Goal: Obtain resource: Download file/media

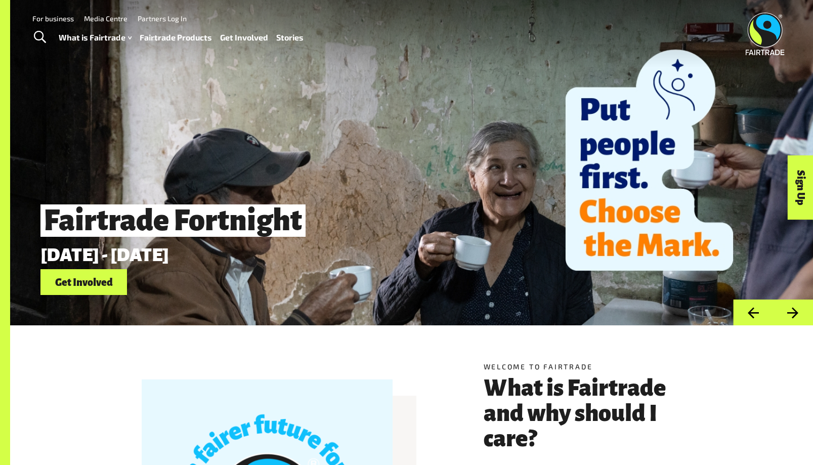
click at [796, 319] on button "Next" at bounding box center [793, 313] width 40 height 26
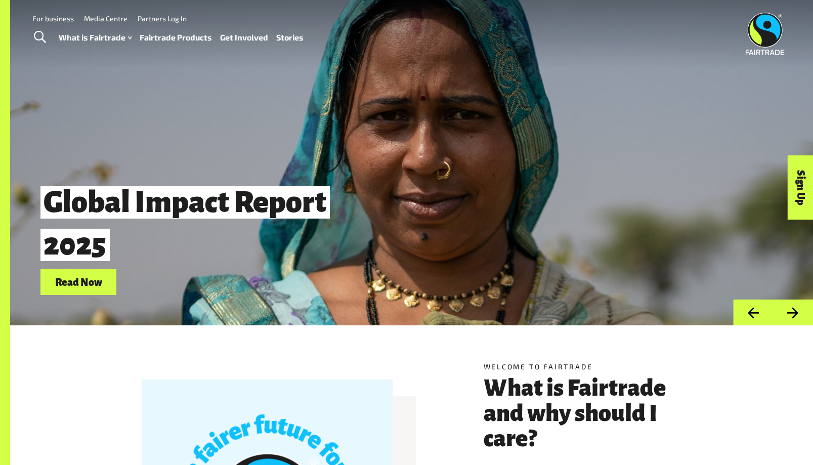
click at [74, 286] on link "Read Now" at bounding box center [78, 282] width 76 height 26
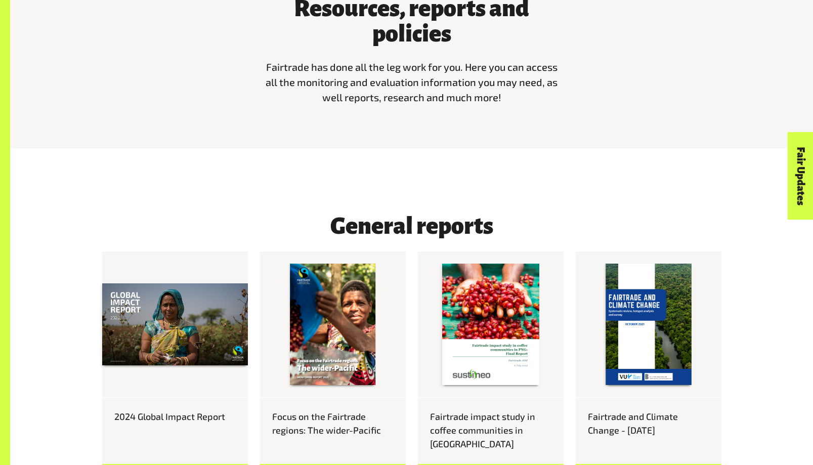
scroll to position [506, 0]
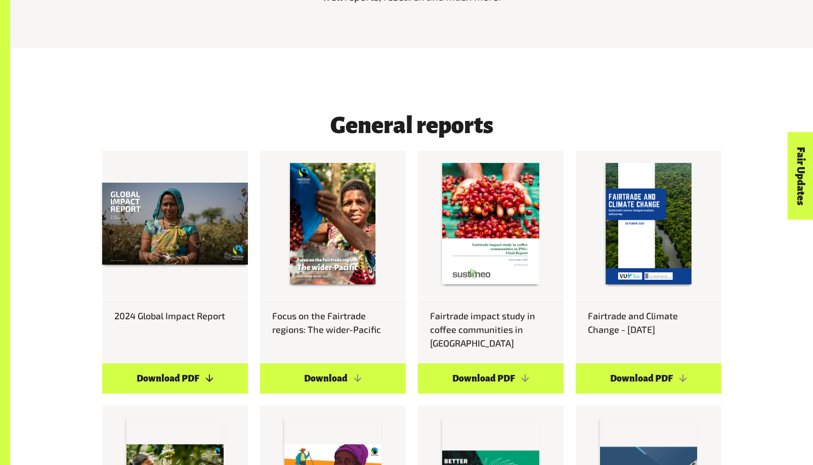
click at [187, 367] on link "Download PDF" at bounding box center [175, 378] width 146 height 30
